Goal: Find specific page/section: Find specific page/section

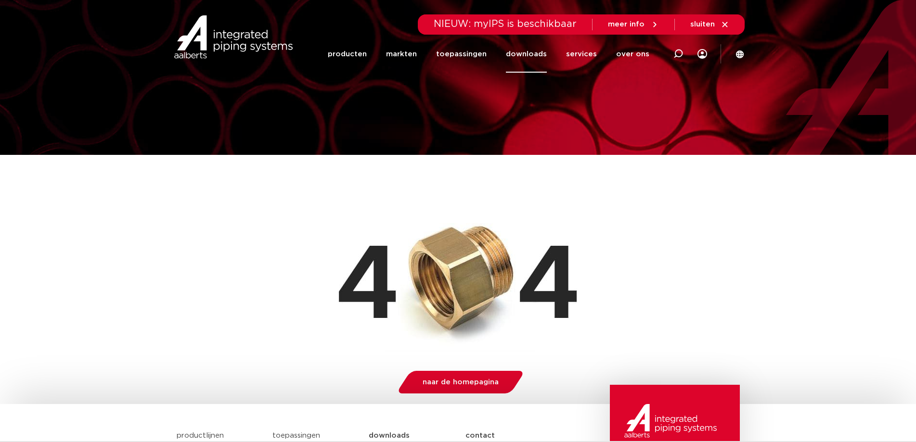
click at [525, 52] on link "downloads" at bounding box center [526, 54] width 41 height 37
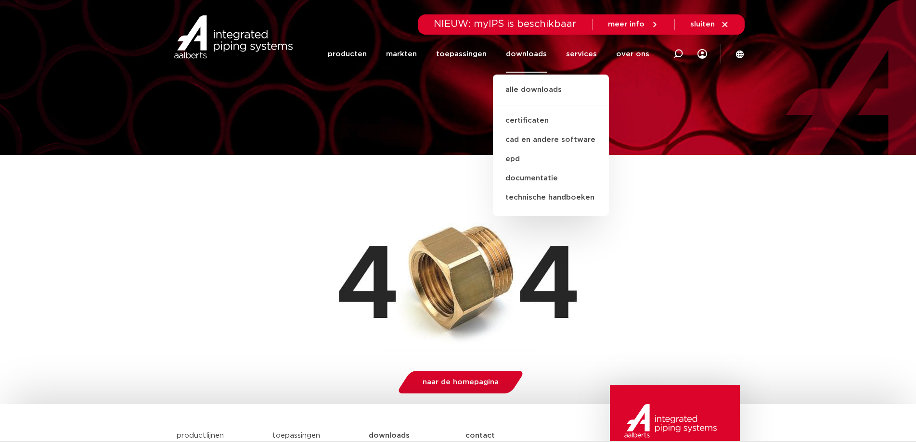
click at [276, 252] on div at bounding box center [458, 276] width 563 height 152
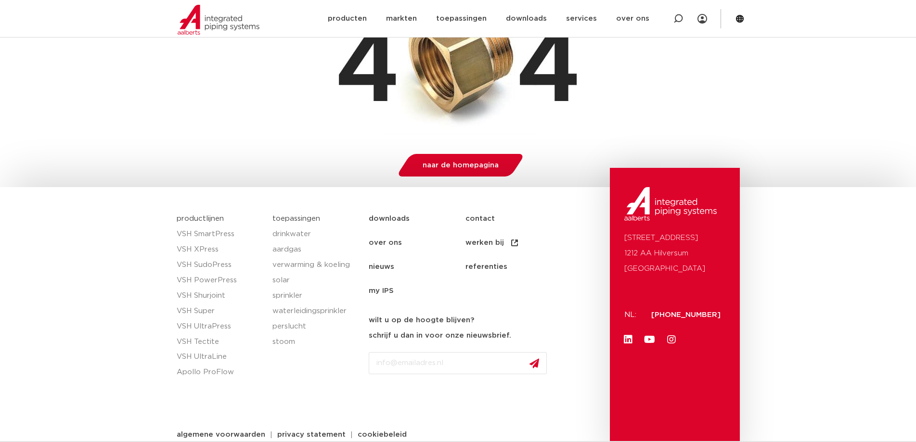
scroll to position [230, 0]
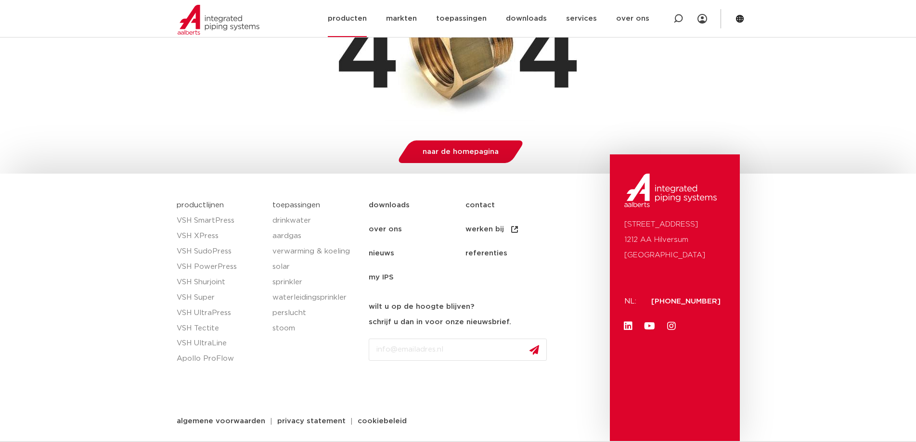
click at [358, 18] on link "producten" at bounding box center [347, 18] width 39 height 37
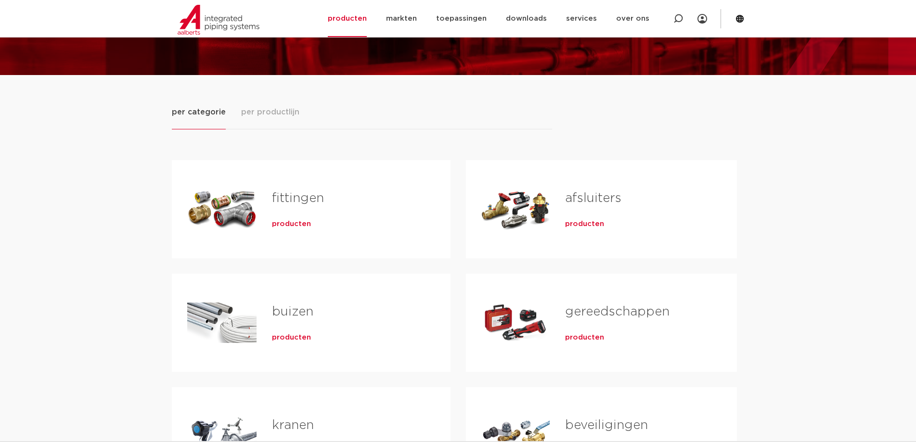
scroll to position [192, 0]
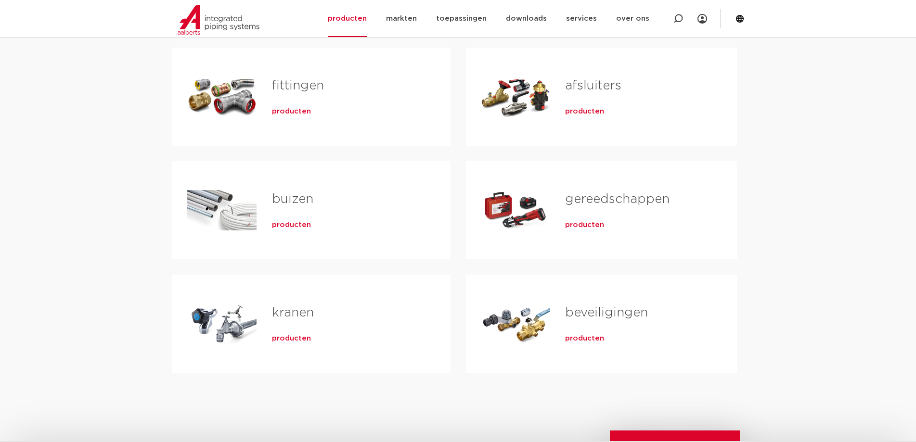
click at [294, 197] on link "buizen" at bounding box center [292, 199] width 41 height 13
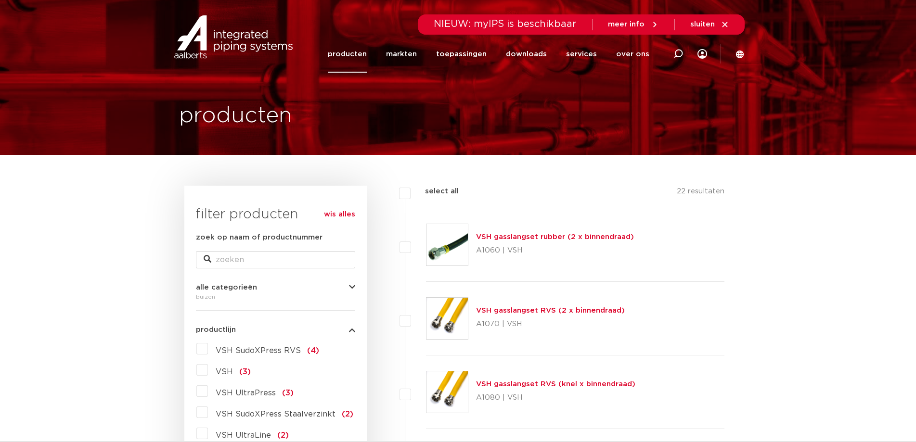
scroll to position [192, 0]
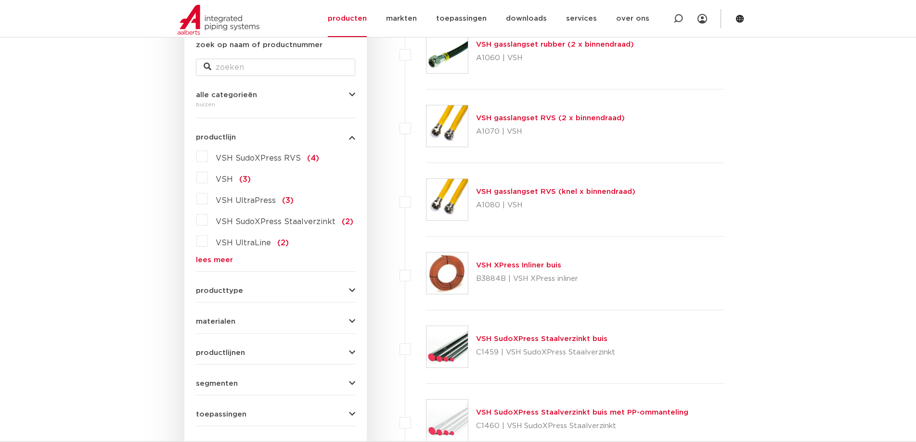
click at [209, 256] on link "lees meer" at bounding box center [275, 259] width 159 height 7
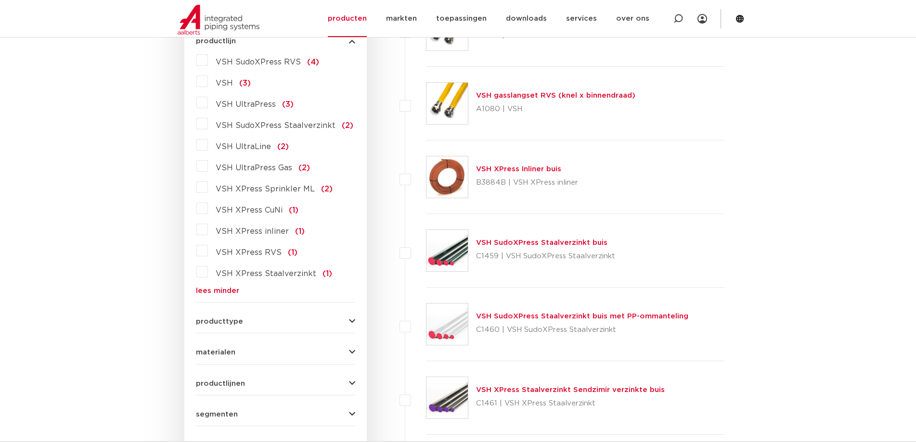
scroll to position [241, 0]
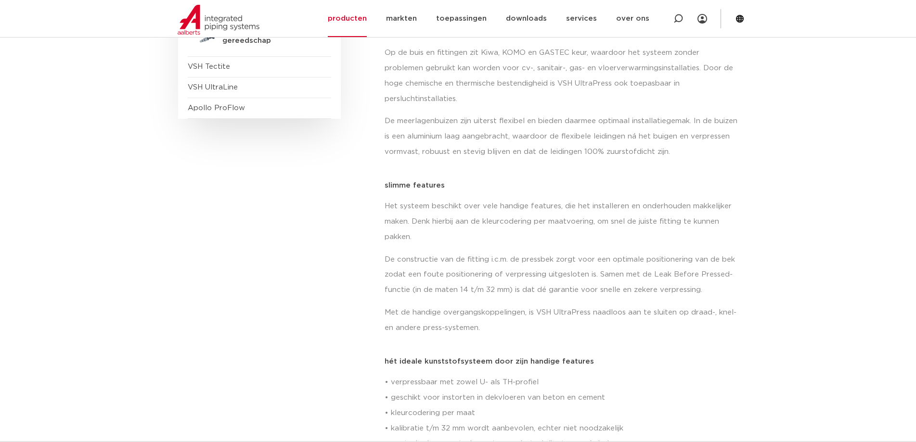
scroll to position [433, 0]
